Goal: Transaction & Acquisition: Purchase product/service

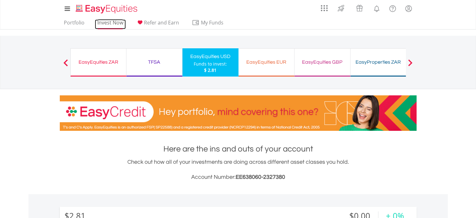
click at [114, 24] on link "Invest Now" at bounding box center [110, 24] width 31 height 10
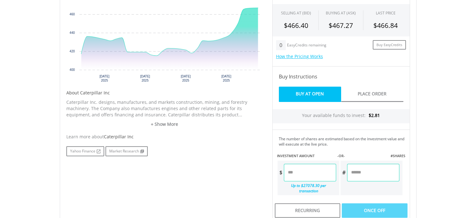
scroll to position [230, 0]
click at [172, 125] on link "+ Show More" at bounding box center [164, 124] width 197 height 6
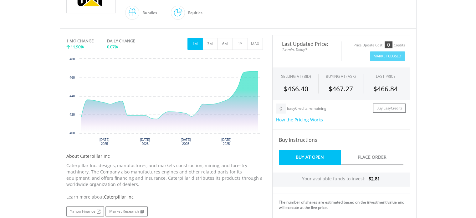
scroll to position [166, 0]
click at [224, 44] on button "6M" at bounding box center [225, 44] width 15 height 12
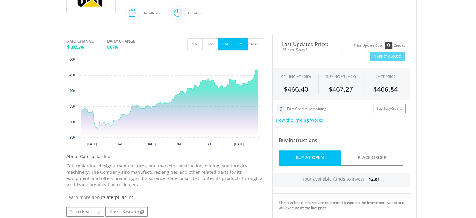
click at [242, 44] on button "1Y" at bounding box center [240, 44] width 15 height 12
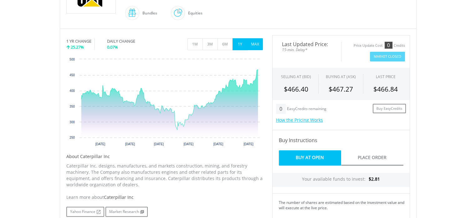
click at [259, 48] on button "MAX" at bounding box center [255, 44] width 15 height 12
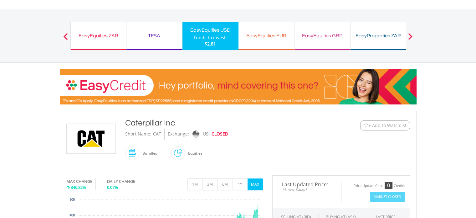
scroll to position [15, 0]
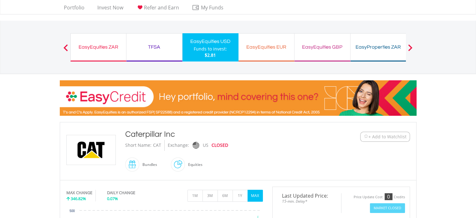
click at [64, 47] on button "Previous" at bounding box center [65, 50] width 13 height 6
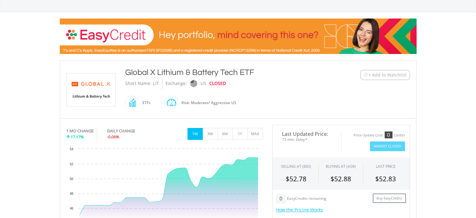
scroll to position [75, 0]
